Goal: Task Accomplishment & Management: Use online tool/utility

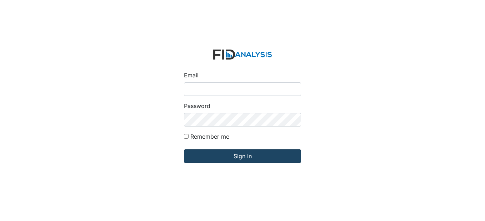
type input "[EMAIL_ADDRESS][DOMAIN_NAME]"
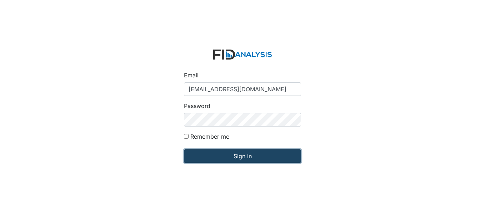
click at [275, 159] on input "Sign in" at bounding box center [242, 157] width 117 height 14
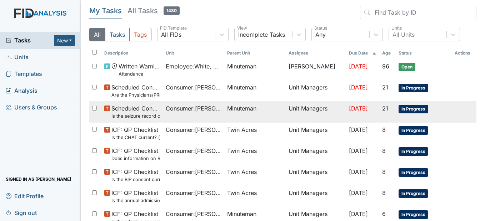
click at [207, 109] on span "Consumer : Brakers, Annie" at bounding box center [194, 108] width 56 height 9
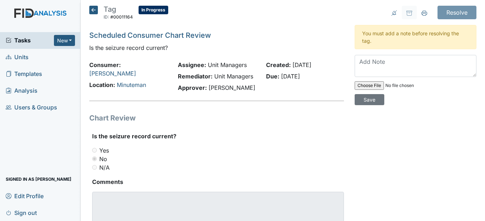
click at [94, 12] on icon at bounding box center [93, 10] width 9 height 9
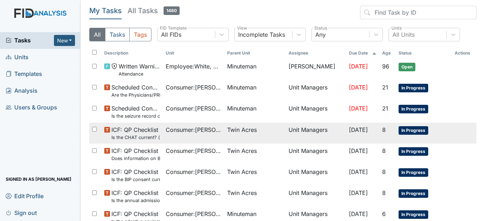
click at [210, 131] on span "Consumer : Bennett, Deborah" at bounding box center [194, 130] width 56 height 9
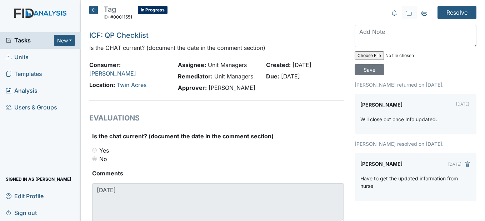
click at [95, 8] on icon at bounding box center [93, 10] width 9 height 9
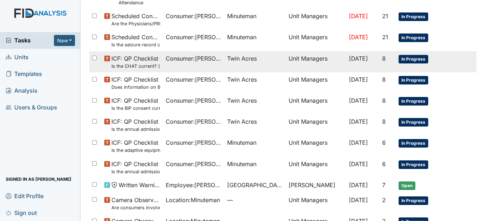
scroll to position [107, 0]
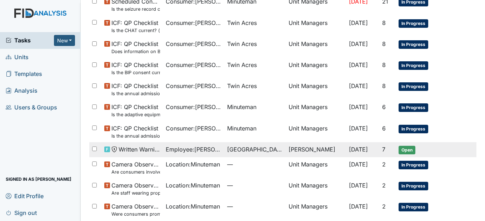
click at [199, 150] on span "Employee : [PERSON_NAME]" at bounding box center [194, 149] width 56 height 9
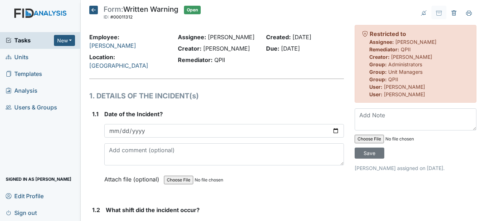
click at [92, 9] on icon at bounding box center [93, 10] width 9 height 9
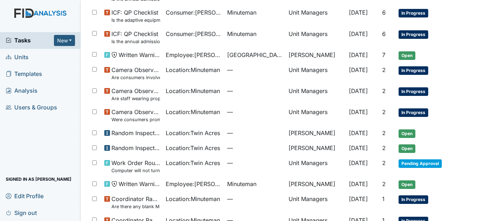
scroll to position [214, 0]
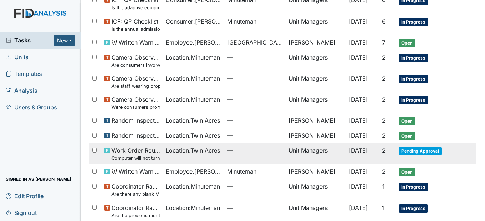
click at [240, 148] on span "—" at bounding box center [255, 150] width 56 height 9
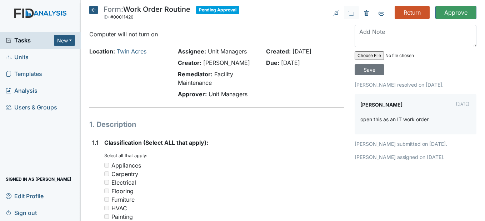
click at [95, 10] on icon at bounding box center [93, 10] width 9 height 9
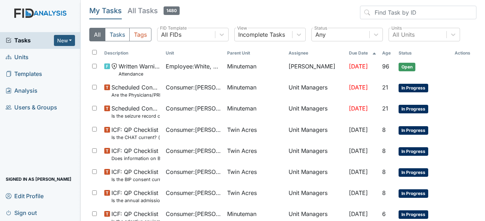
click at [24, 58] on span "Units" at bounding box center [17, 57] width 23 height 11
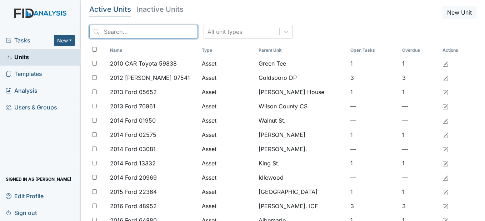
click at [162, 29] on input "search" at bounding box center [143, 32] width 109 height 14
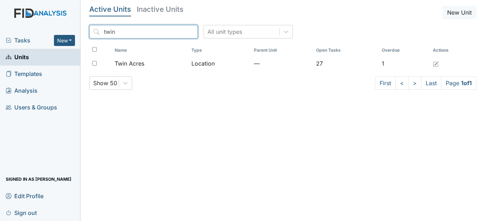
type input "twin"
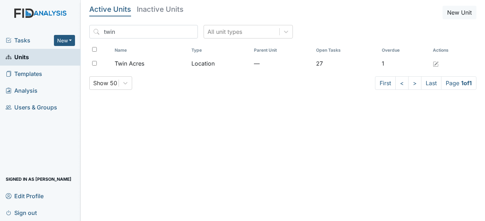
click at [170, 71] on div "Name Type Parent Unit Open Tasks Overdue Actions Twin Acres Location — 27 1" at bounding box center [282, 60] width 387 height 32
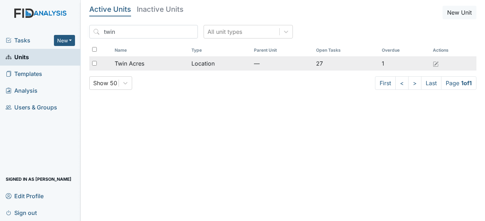
click at [170, 64] on div "Twin Acres" at bounding box center [150, 63] width 71 height 9
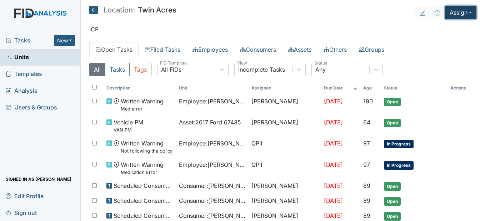
click at [463, 12] on button "Assign" at bounding box center [460, 13] width 31 height 14
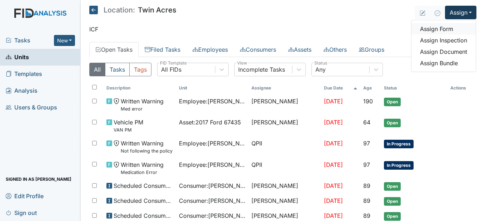
click at [442, 34] on link "Assign Form" at bounding box center [443, 28] width 64 height 11
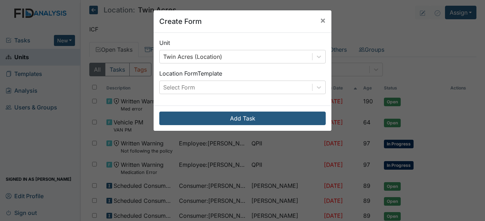
click at [315, 80] on div "Location Form Template Select Form" at bounding box center [242, 81] width 166 height 25
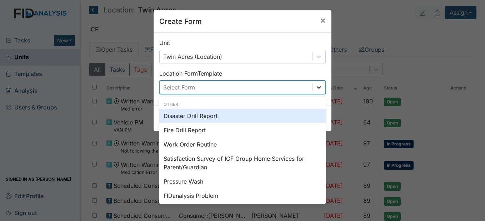
click at [315, 86] on icon at bounding box center [318, 87] width 7 height 7
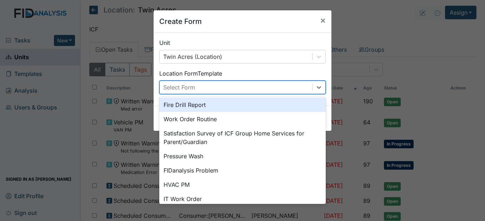
scroll to position [36, 0]
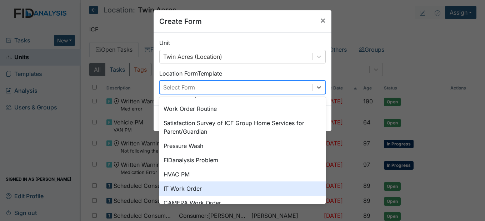
click at [219, 187] on div "IT Work Order" at bounding box center [242, 189] width 166 height 14
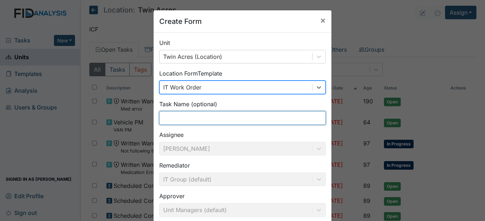
click at [187, 119] on input "text" at bounding box center [242, 118] width 166 height 14
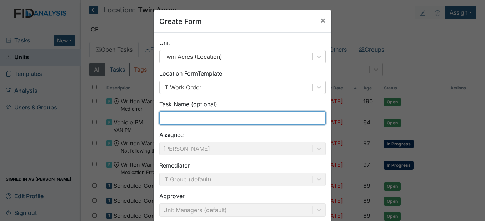
type input "d"
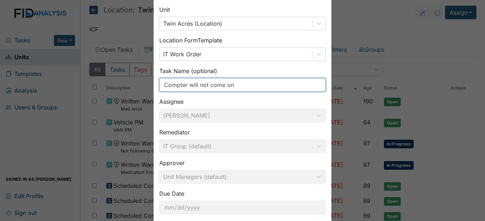
scroll to position [74, 0]
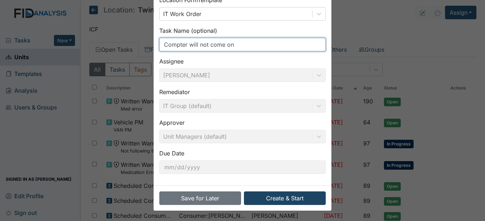
type input "Compter will not come on"
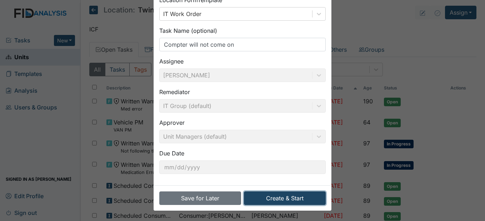
click at [267, 197] on button "Create & Start" at bounding box center [285, 199] width 82 height 14
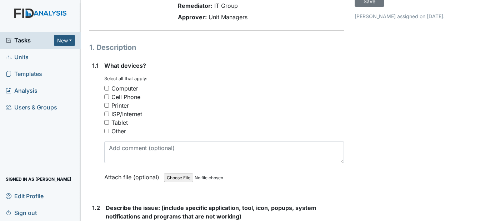
scroll to position [71, 0]
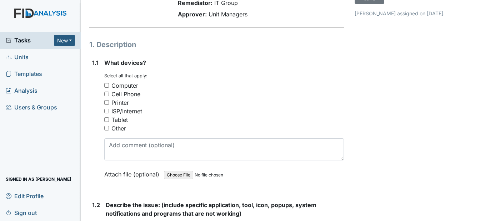
click at [106, 88] on input "Computer" at bounding box center [106, 85] width 5 height 5
checkbox input "true"
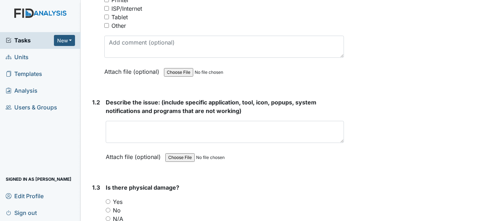
scroll to position [179, 0]
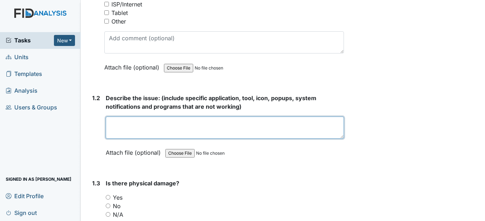
click at [128, 139] on textarea at bounding box center [225, 128] width 238 height 22
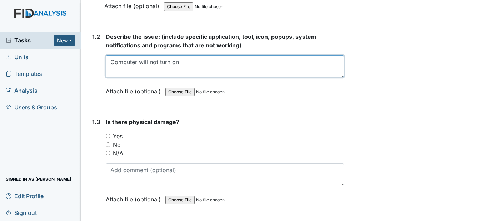
scroll to position [250, 0]
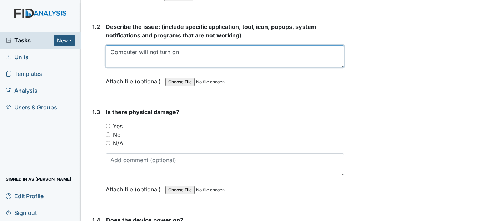
type textarea "Computer will not turn on"
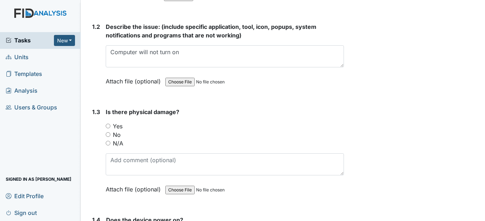
click at [107, 139] on div "No" at bounding box center [225, 135] width 238 height 9
click at [108, 137] on input "No" at bounding box center [108, 134] width 5 height 5
radio input "true"
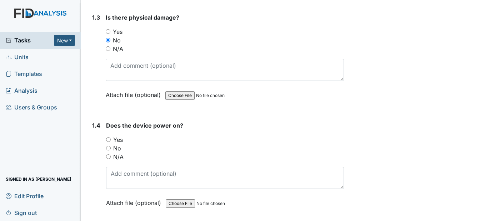
scroll to position [357, 0]
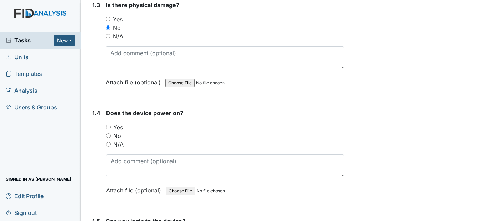
click at [107, 138] on input "No" at bounding box center [108, 136] width 5 height 5
radio input "true"
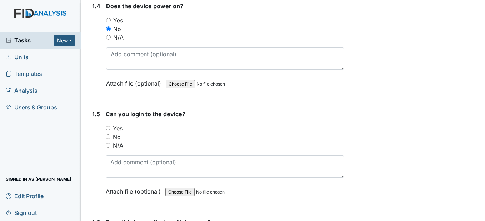
click at [109, 139] on input "No" at bounding box center [108, 137] width 5 height 5
radio input "true"
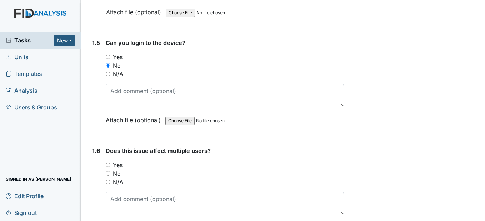
scroll to position [571, 0]
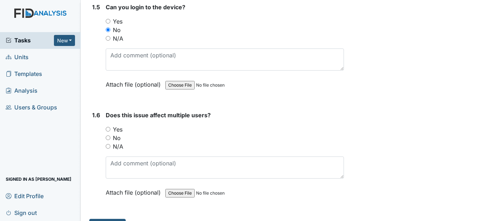
click at [108, 132] on input "Yes" at bounding box center [108, 129] width 5 height 5
radio input "true"
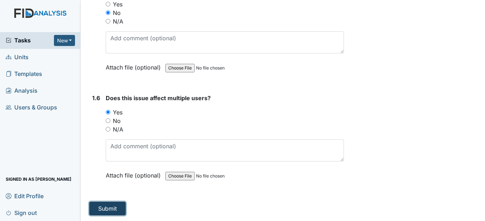
click at [101, 207] on button "Submit" at bounding box center [107, 209] width 36 height 14
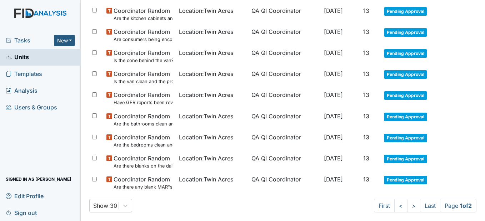
scroll to position [524, 0]
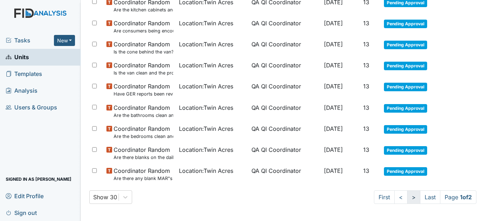
click at [407, 199] on link ">" at bounding box center [413, 198] width 13 height 14
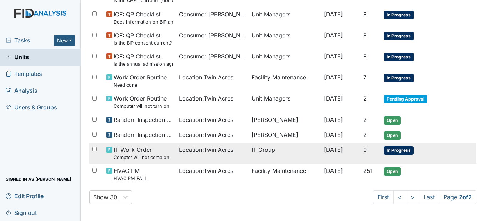
click at [249, 150] on td "IT Group" at bounding box center [285, 153] width 72 height 21
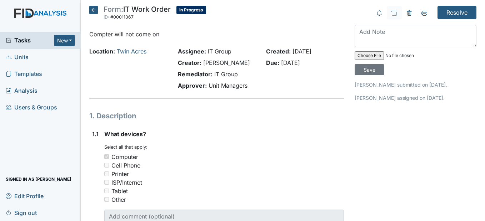
click at [94, 10] on icon at bounding box center [93, 10] width 9 height 9
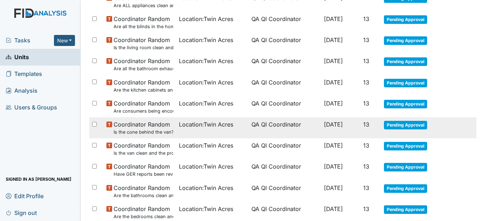
scroll to position [500, 0]
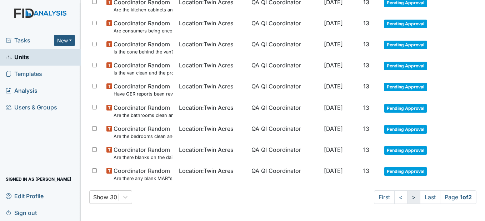
click at [407, 196] on link ">" at bounding box center [413, 198] width 13 height 14
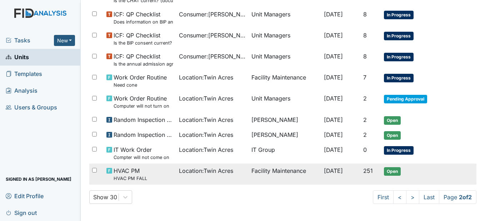
scroll to position [151, 0]
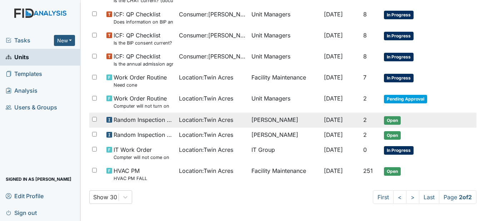
click at [226, 121] on span "Location : Twin Acres" at bounding box center [206, 120] width 54 height 9
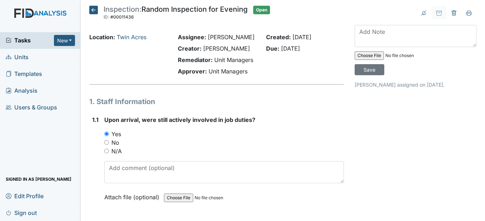
click at [93, 8] on icon at bounding box center [93, 10] width 9 height 9
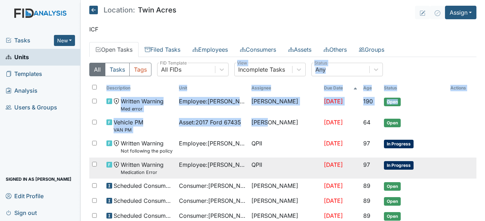
drag, startPoint x: 265, startPoint y: 82, endPoint x: 254, endPoint y: 112, distance: 32.3
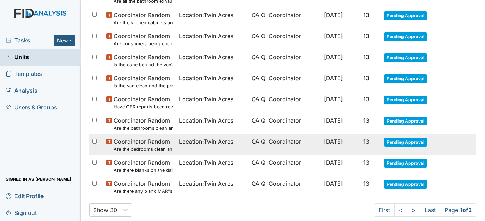
scroll to position [500, 0]
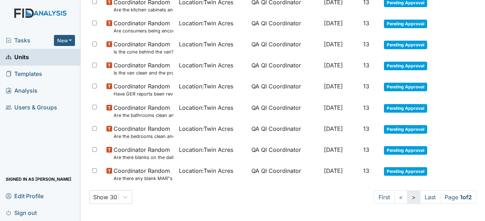
click at [407, 195] on link ">" at bounding box center [413, 198] width 13 height 14
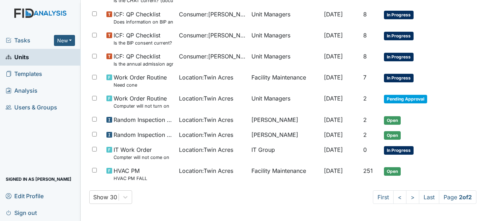
scroll to position [151, 0]
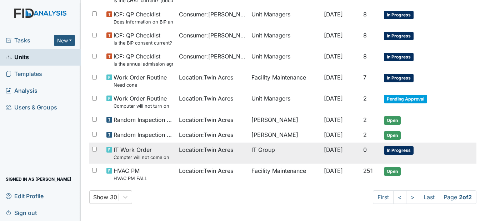
click at [198, 150] on span "Location : Twin Acres" at bounding box center [206, 150] width 54 height 9
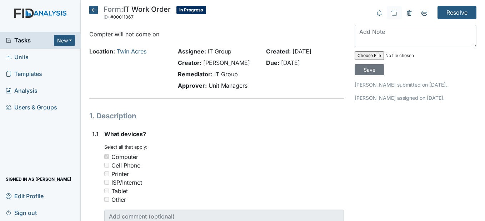
click at [94, 9] on icon at bounding box center [93, 10] width 9 height 9
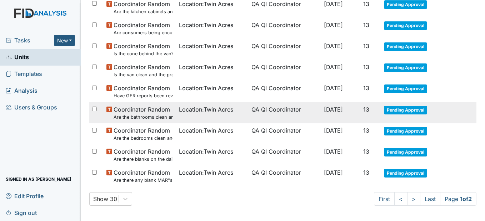
scroll to position [500, 0]
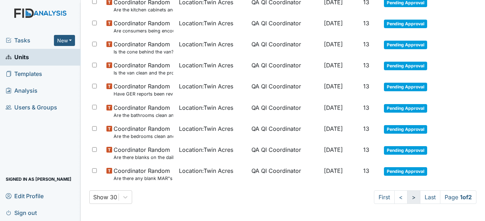
click at [407, 199] on link ">" at bounding box center [413, 198] width 13 height 14
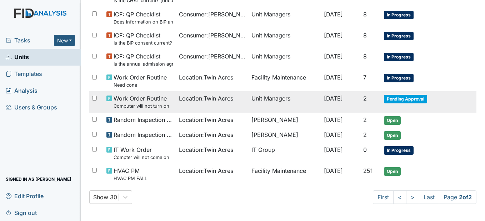
click at [266, 95] on td "Unit Managers" at bounding box center [285, 101] width 72 height 21
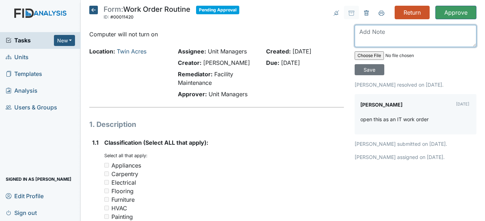
click at [367, 44] on textarea at bounding box center [416, 36] width 122 height 22
type textarea "I"
type textarea "Done"
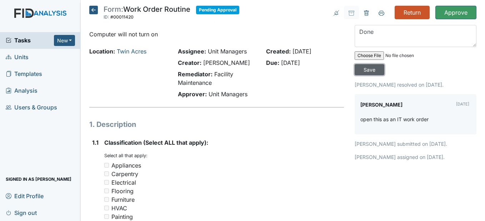
click at [364, 74] on input "Save" at bounding box center [370, 69] width 30 height 11
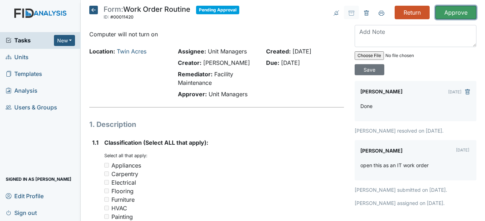
click at [457, 14] on input "Approve" at bounding box center [455, 13] width 41 height 14
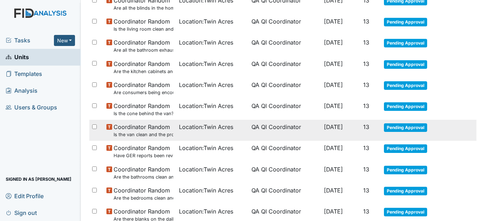
scroll to position [524, 0]
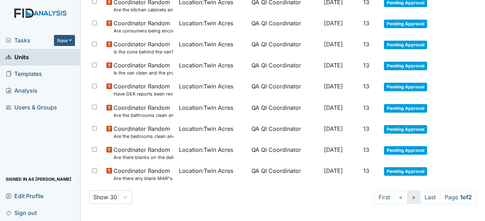
click at [408, 195] on link ">" at bounding box center [413, 198] width 13 height 14
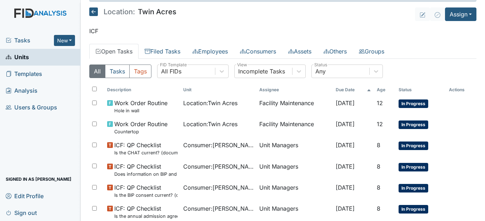
scroll to position [0, 0]
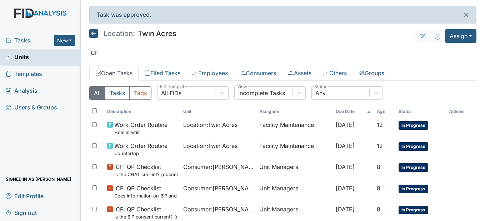
click at [96, 35] on icon at bounding box center [93, 33] width 9 height 9
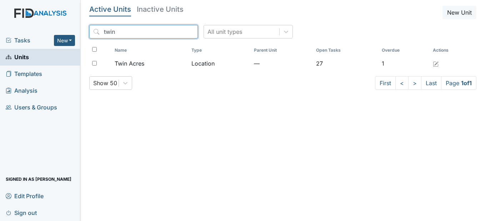
click at [179, 31] on input "twin" at bounding box center [143, 32] width 109 height 14
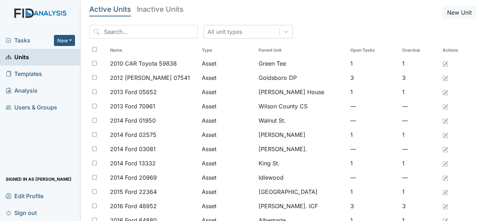
click at [31, 42] on span "Tasks" at bounding box center [30, 40] width 48 height 9
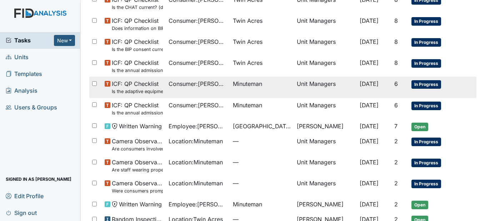
scroll to position [143, 0]
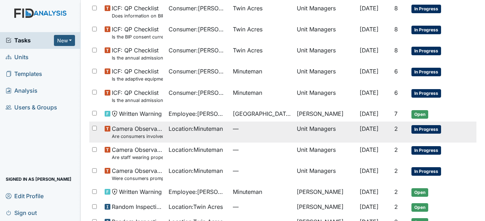
click at [190, 129] on span "Location : Minuteman" at bounding box center [196, 129] width 54 height 9
